Goal: Task Accomplishment & Management: Use online tool/utility

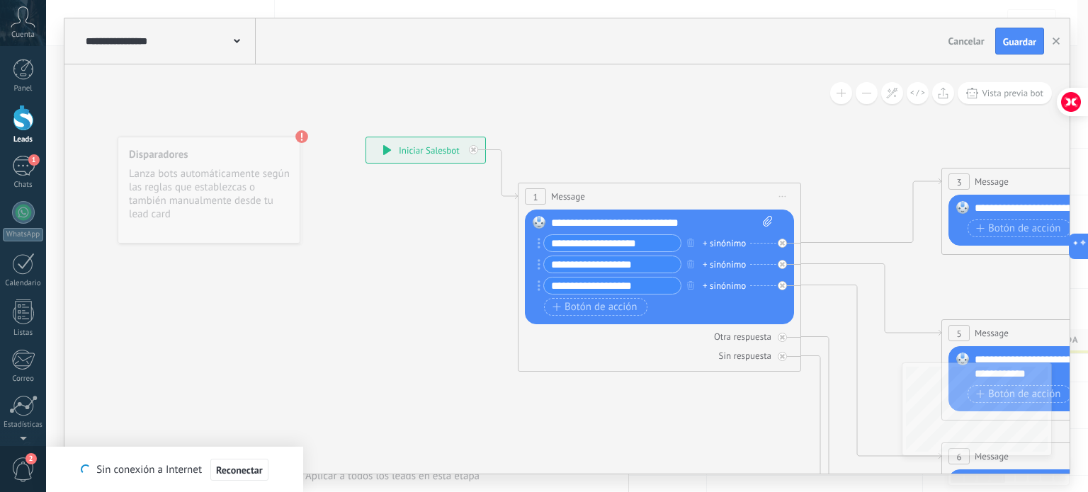
click at [13, 27] on icon at bounding box center [23, 16] width 25 height 21
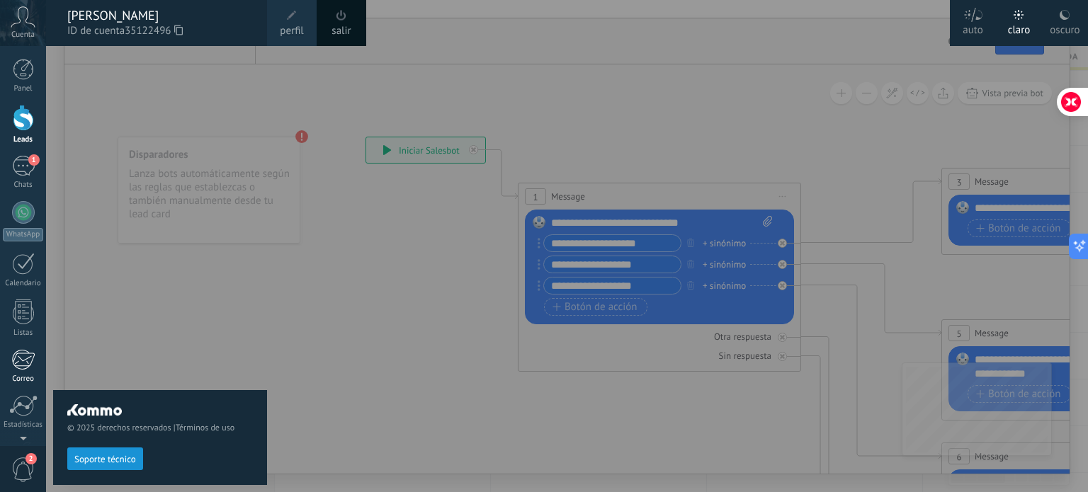
click at [25, 364] on div at bounding box center [22, 359] width 23 height 21
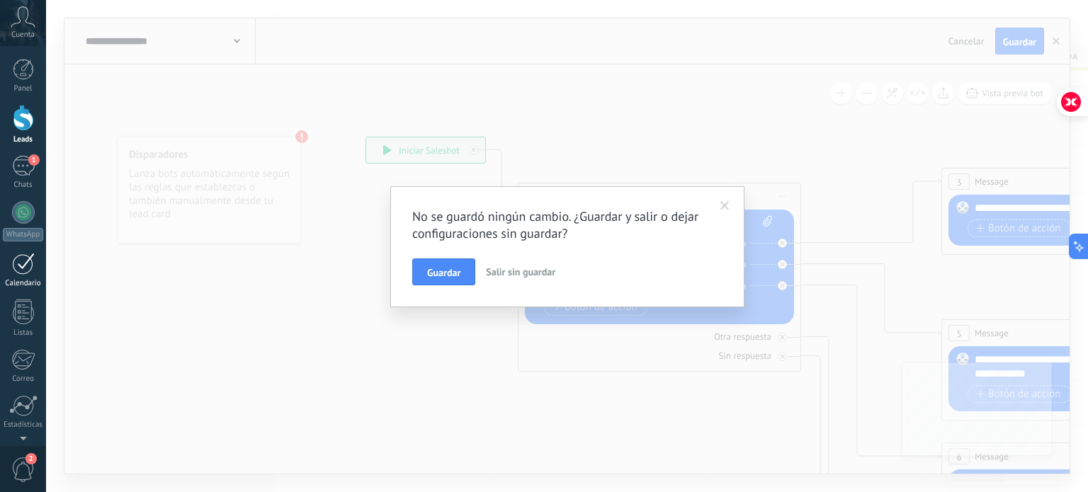
click at [27, 284] on div "Calendario" at bounding box center [23, 283] width 41 height 9
click at [511, 273] on span "Salir sin guardar" at bounding box center [520, 272] width 69 height 13
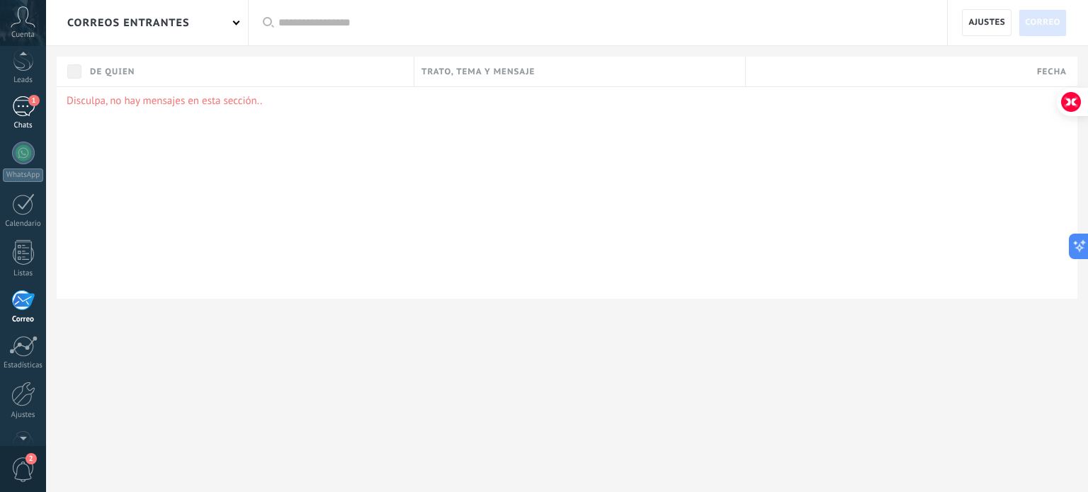
click at [18, 115] on div "1" at bounding box center [23, 106] width 23 height 21
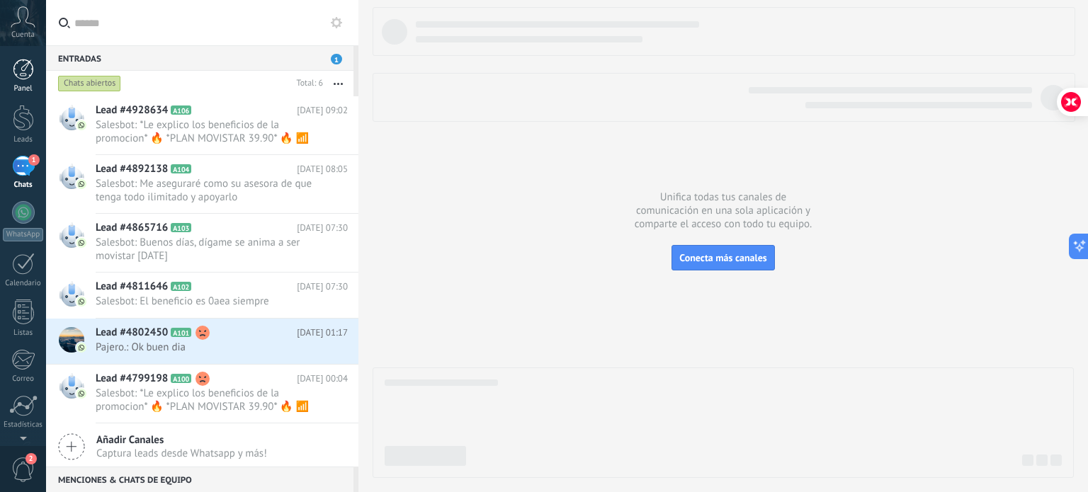
click at [24, 74] on div at bounding box center [23, 69] width 21 height 21
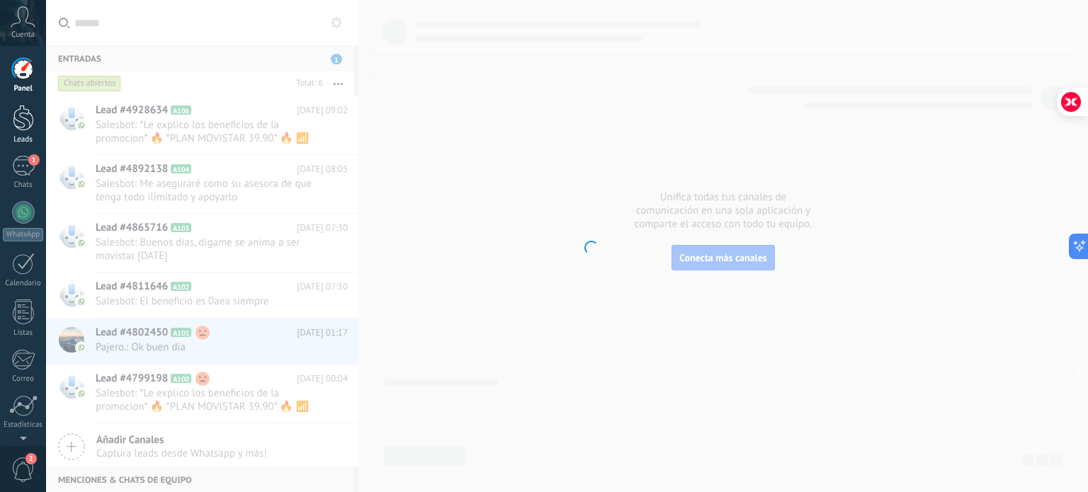
click at [25, 117] on div at bounding box center [23, 118] width 21 height 26
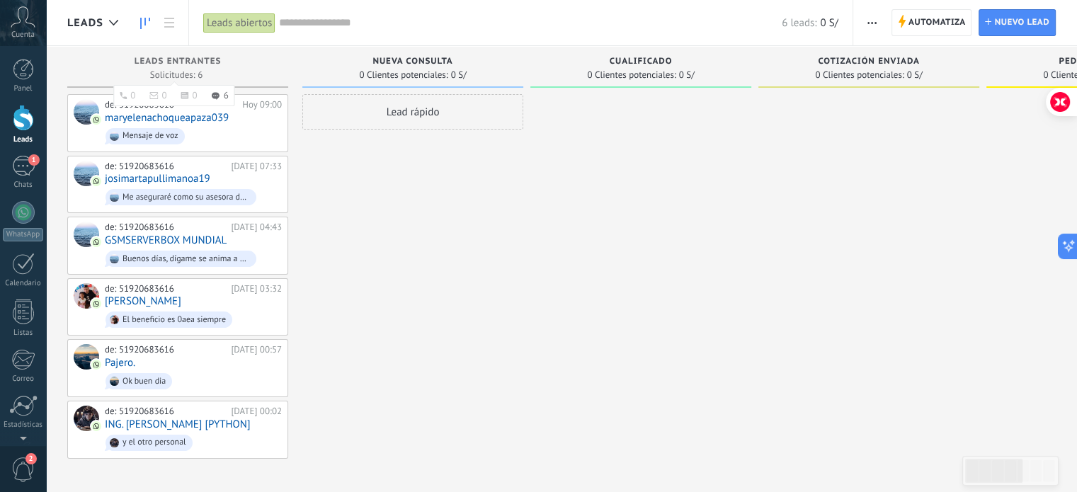
click at [238, 62] on div "Leads Entrantes" at bounding box center [177, 63] width 207 height 12
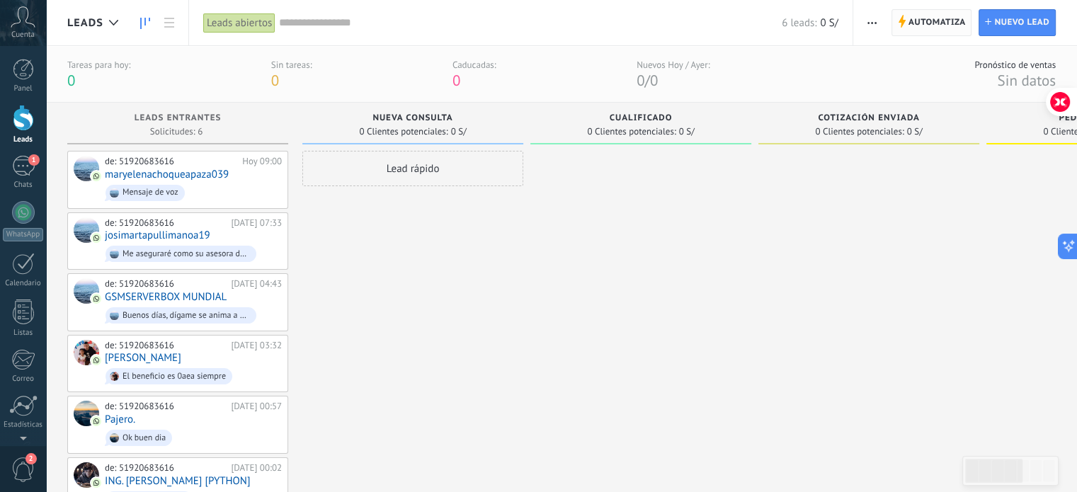
click at [916, 25] on span "Automatiza" at bounding box center [936, 22] width 57 height 25
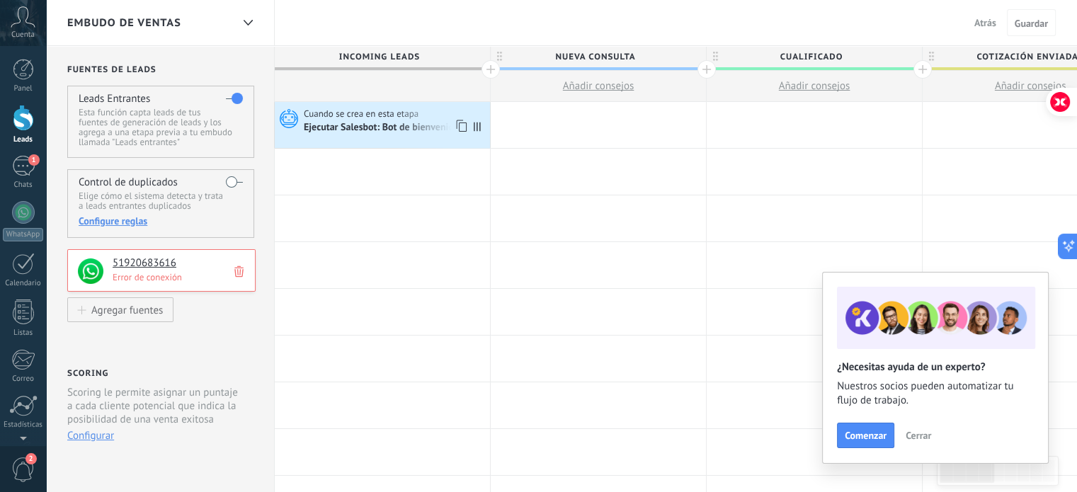
click at [426, 120] on div "Ejecutar Salesbot: Bot de bienvenida" at bounding box center [395, 127] width 183 height 14
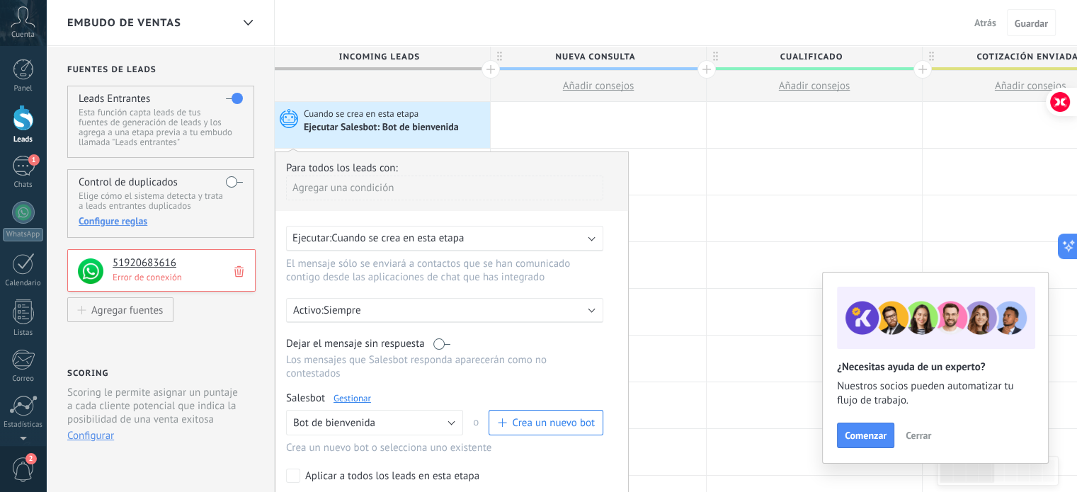
click at [136, 280] on p "Error de conexión" at bounding box center [180, 277] width 135 height 12
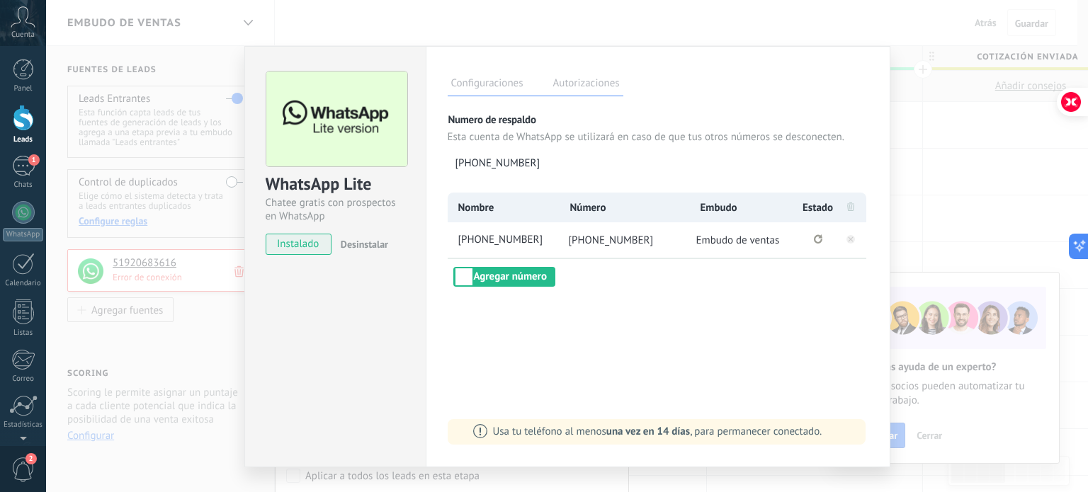
drag, startPoint x: 521, startPoint y: 280, endPoint x: 849, endPoint y: 227, distance: 332.1
click at [748, 251] on div "Nombre Número Embudo Estado [PHONE_NUMBER] [PHONE_NUMBER] Embudo de ventas Agre…" at bounding box center [658, 240] width 421 height 94
drag, startPoint x: 799, startPoint y: 239, endPoint x: 807, endPoint y: 239, distance: 7.8
click at [800, 239] on li "Se ha perdido la conexión. Pulse para volver a conectarse." at bounding box center [817, 239] width 35 height 35
click at [807, 239] on li "Se ha perdido la conexión. Pulse para volver a conectarse." at bounding box center [817, 239] width 35 height 35
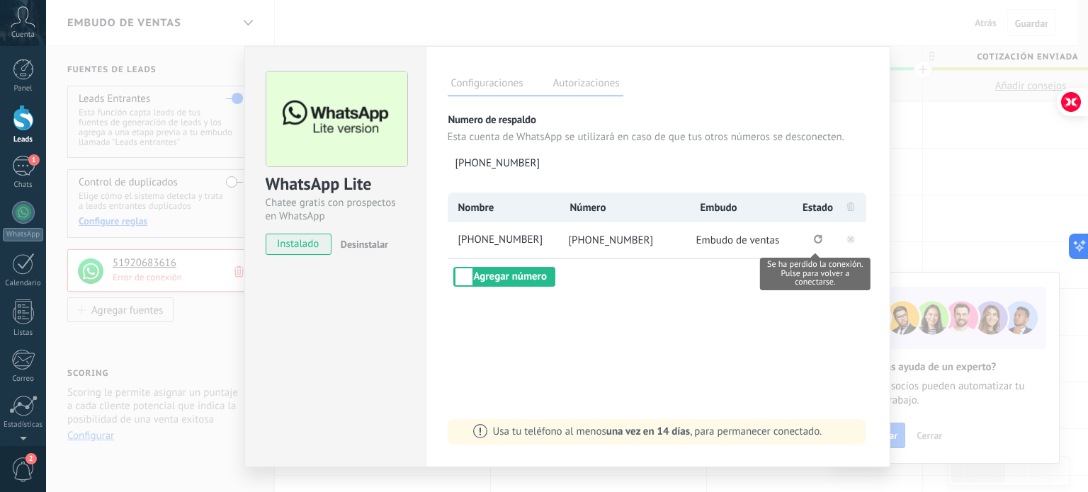
click at [814, 240] on icon "Se ha perdido la conexión. Pulse para volver a conectarse." at bounding box center [818, 238] width 8 height 9
click at [848, 234] on icon at bounding box center [850, 238] width 17 height 17
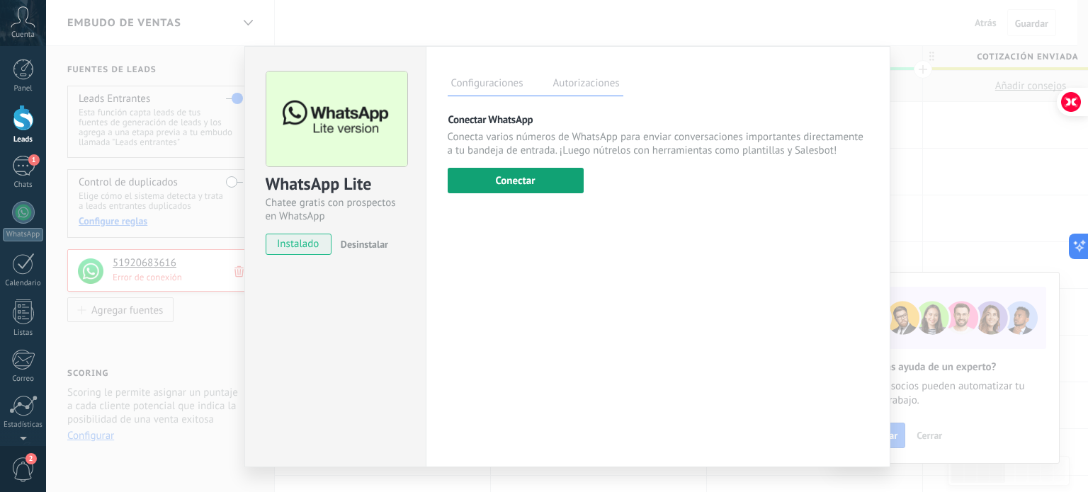
click at [523, 188] on button "Conectar" at bounding box center [516, 180] width 136 height 25
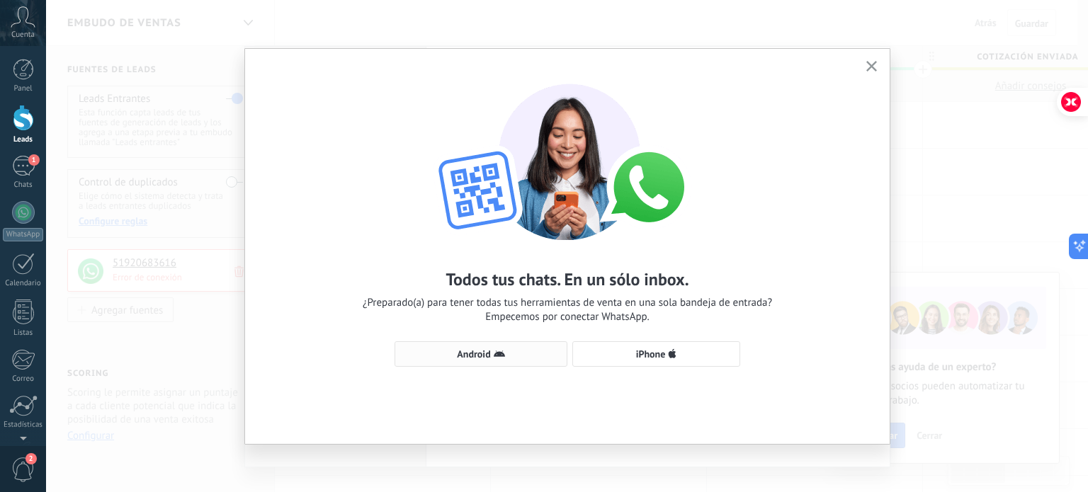
click at [472, 349] on span "Android" at bounding box center [473, 354] width 33 height 10
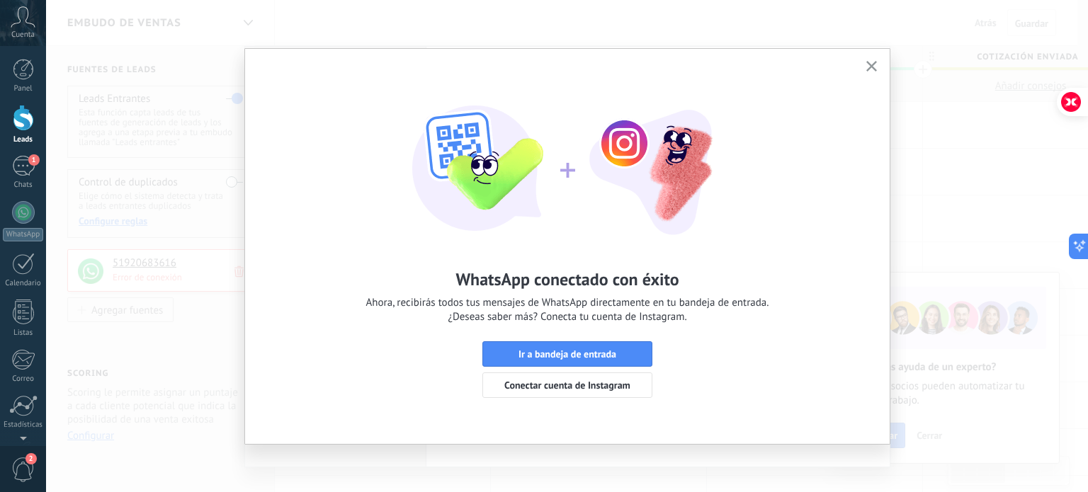
click at [868, 67] on icon "button" at bounding box center [871, 66] width 11 height 11
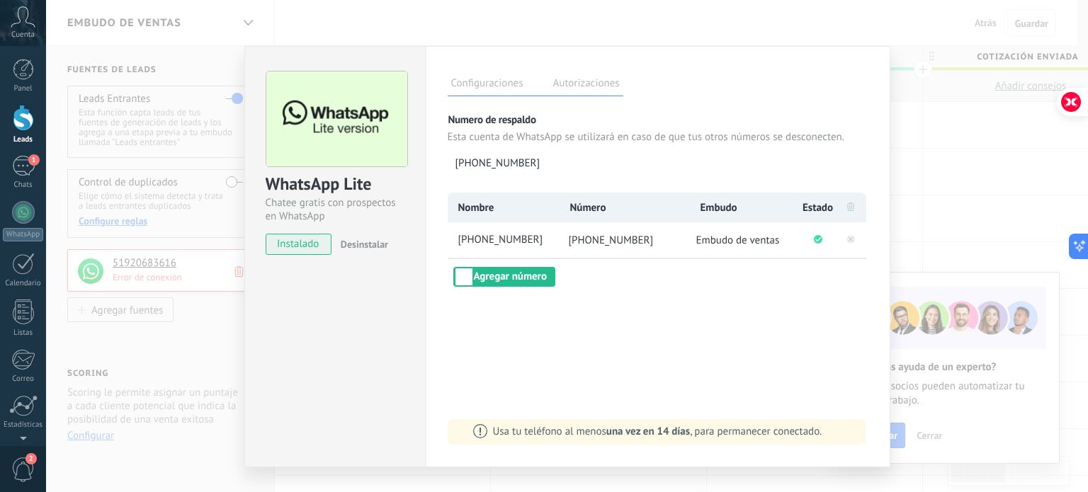
click at [948, 46] on div "WhatsApp Lite Chatee gratis con prospectos en WhatsApp instalado Desinstalar Co…" at bounding box center [567, 246] width 1042 height 492
